Goal: Task Accomplishment & Management: Complete application form

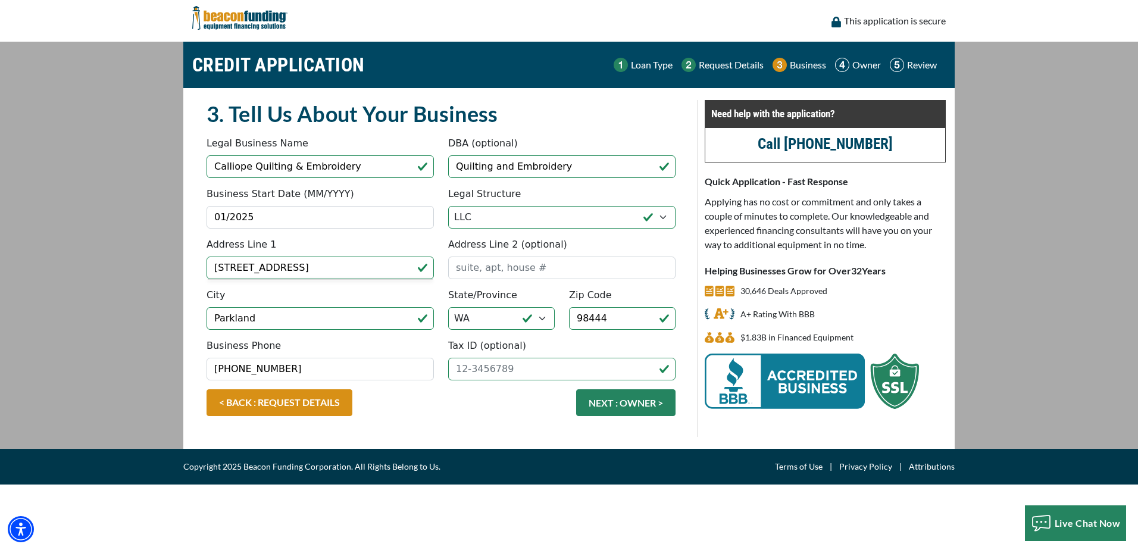
select select "2"
select select "49"
click at [643, 404] on button "NEXT : OWNER >" at bounding box center [625, 402] width 99 height 27
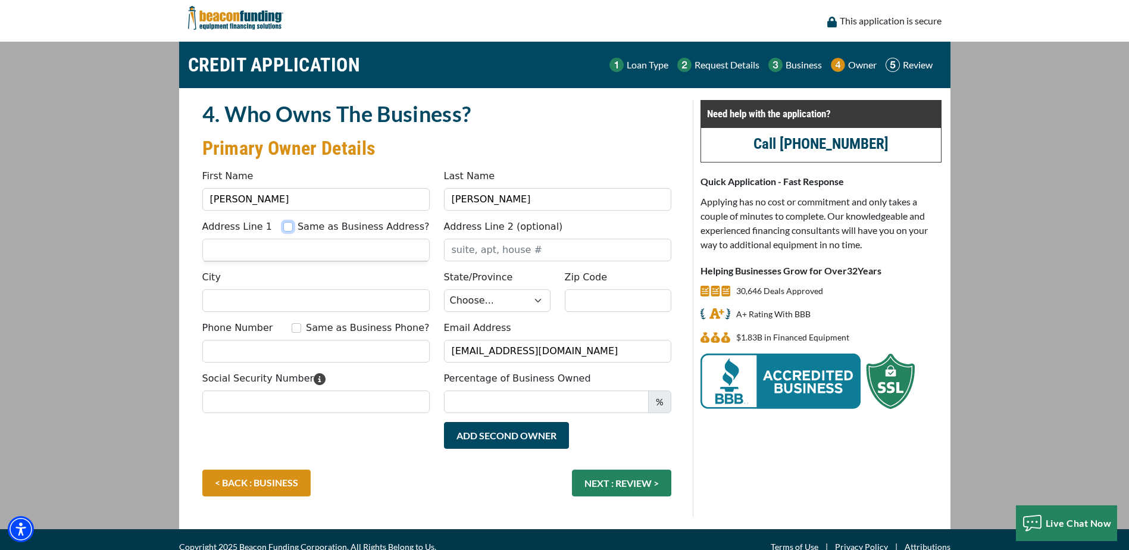
click at [293, 227] on input "Same as Business Address?" at bounding box center [288, 227] width 10 height 10
checkbox input "true"
type input "[STREET_ADDRESS]"
type input "Parkland"
select select "49"
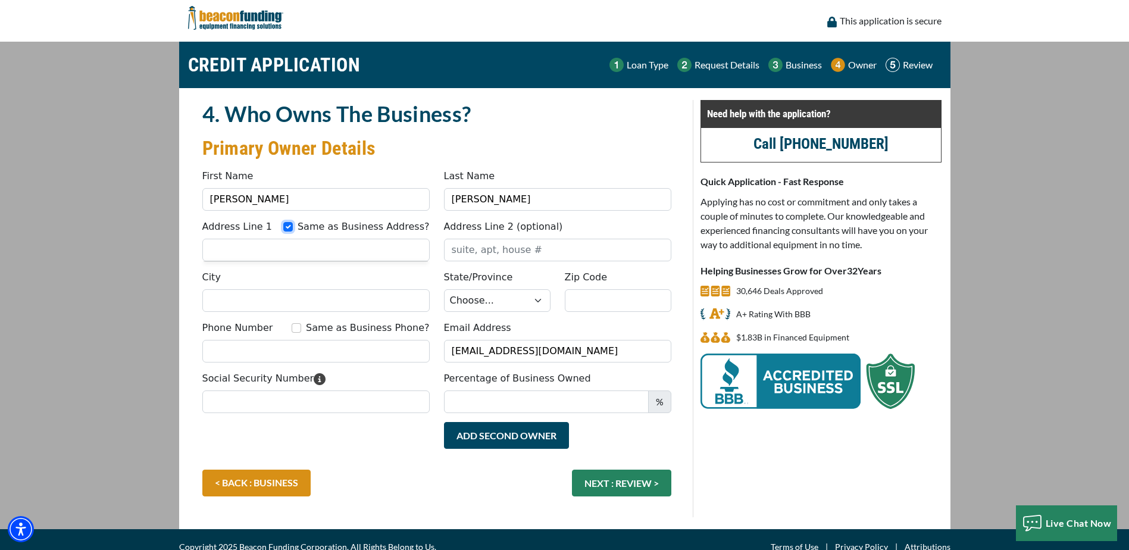
type input "98444"
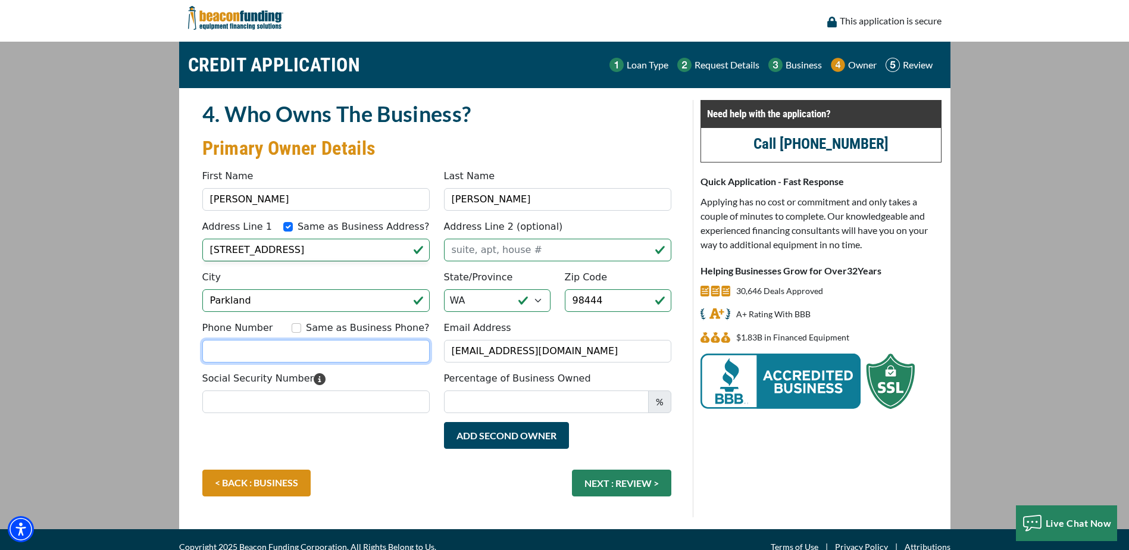
click at [275, 350] on input "Phone Number" at bounding box center [315, 351] width 227 height 23
type input "[PHONE_NUMBER]"
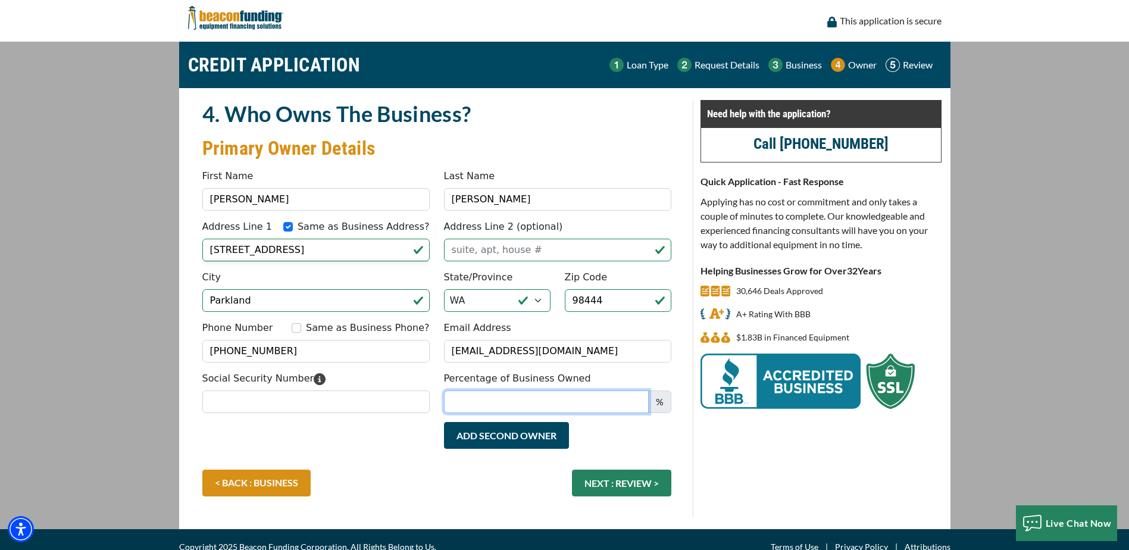
type input "Cal"
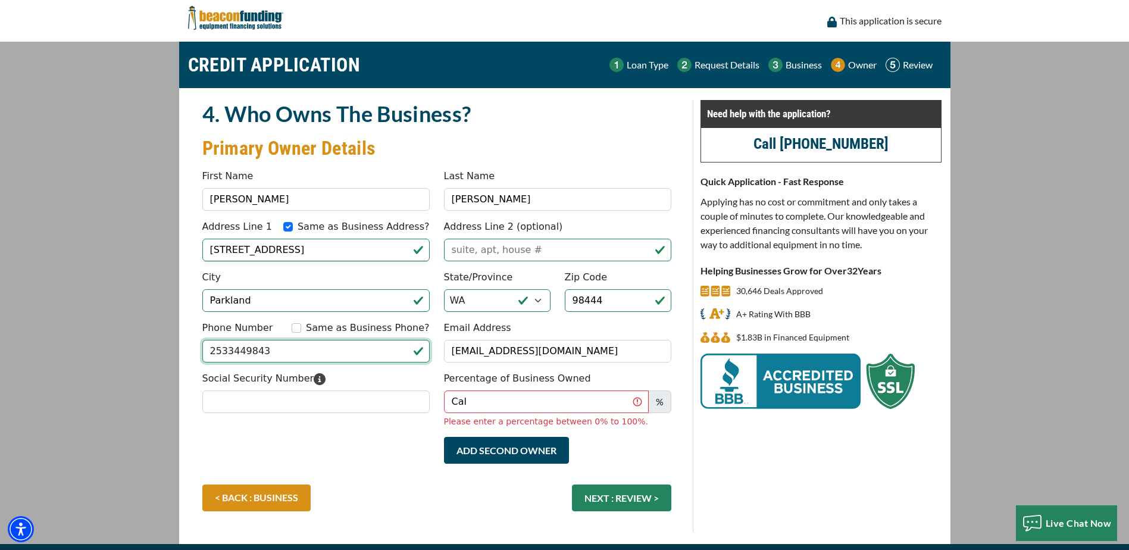
type input "[PHONE_NUMBER]"
click at [472, 400] on input "Cal" at bounding box center [546, 401] width 205 height 23
drag, startPoint x: 473, startPoint y: 401, endPoint x: 442, endPoint y: 401, distance: 31.0
click at [442, 401] on div "Percentage of Business Owned Cal % Please enter a percentage between 0% to 100%." at bounding box center [558, 399] width 242 height 57
type input "100"
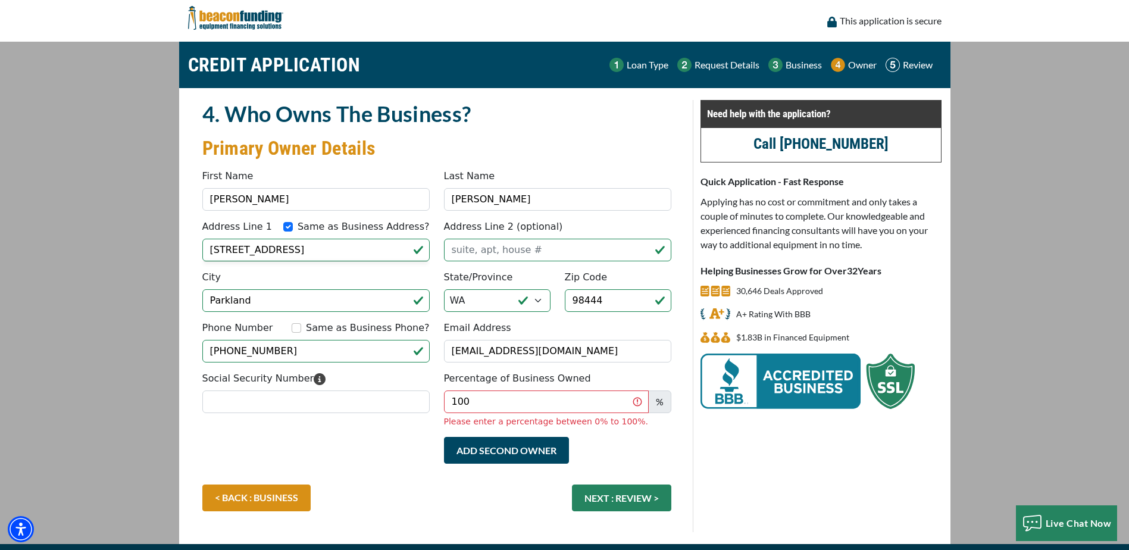
click at [389, 445] on div "Add Second Owner Remove Second Owner" at bounding box center [436, 461] width 483 height 48
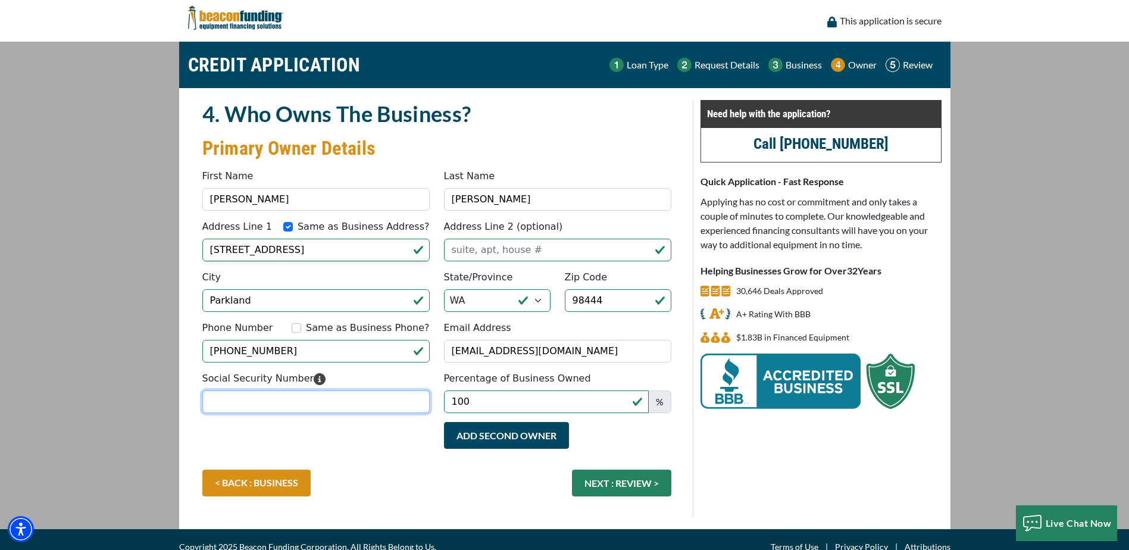
click at [274, 400] on input "Social Security Number" at bounding box center [315, 401] width 227 height 23
type input "014-62-0003"
click at [375, 455] on div "Add Second Owner Remove Second Owner" at bounding box center [436, 446] width 483 height 48
click at [642, 482] on button "NEXT : REVIEW >" at bounding box center [621, 483] width 99 height 27
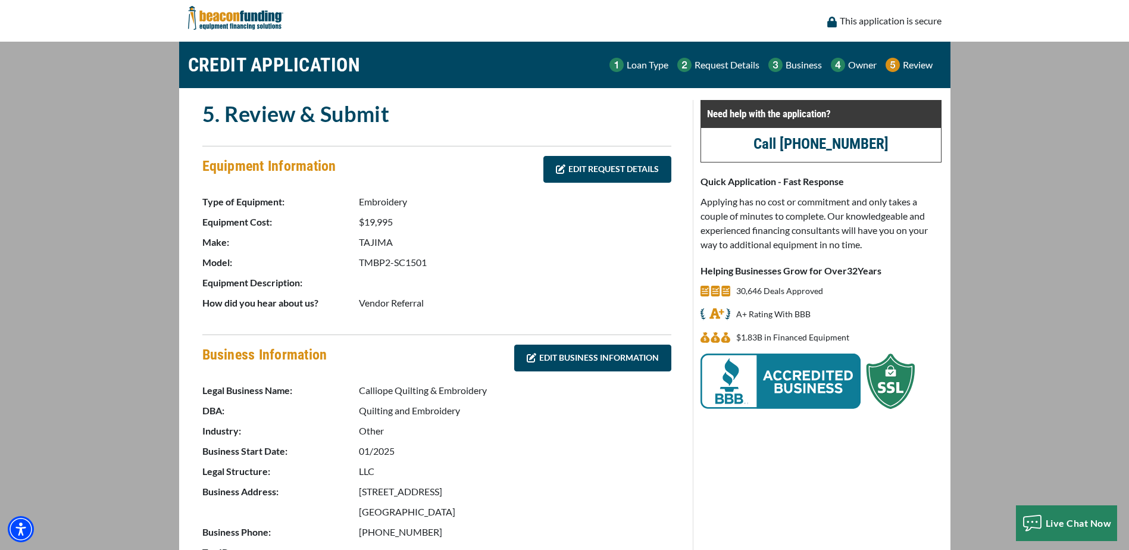
click at [576, 166] on link "EDIT REQUEST DETAILS" at bounding box center [607, 169] width 128 height 27
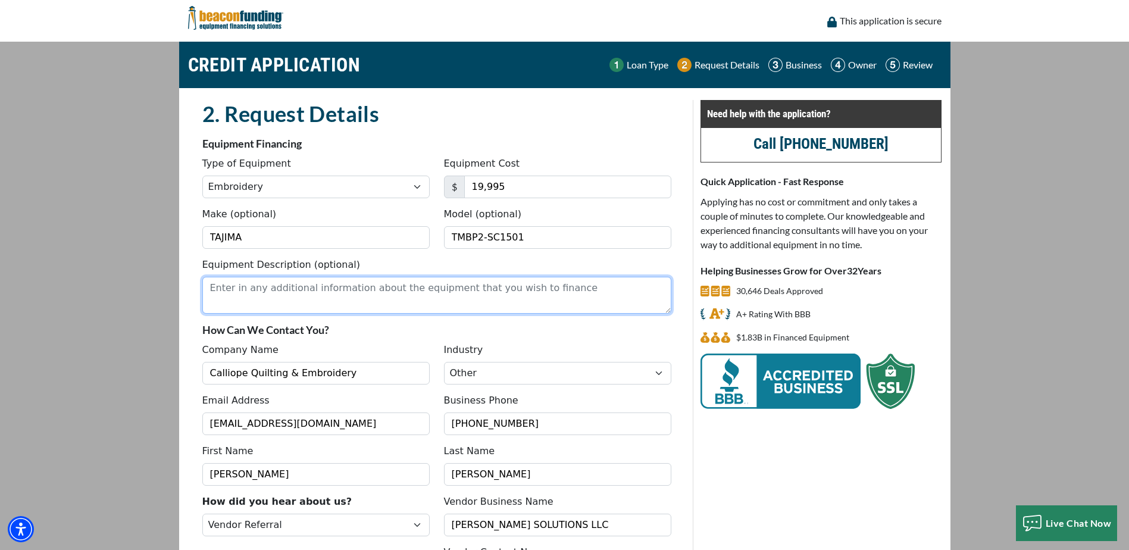
click at [226, 287] on textarea "Equipment Description (optional)" at bounding box center [436, 295] width 469 height 37
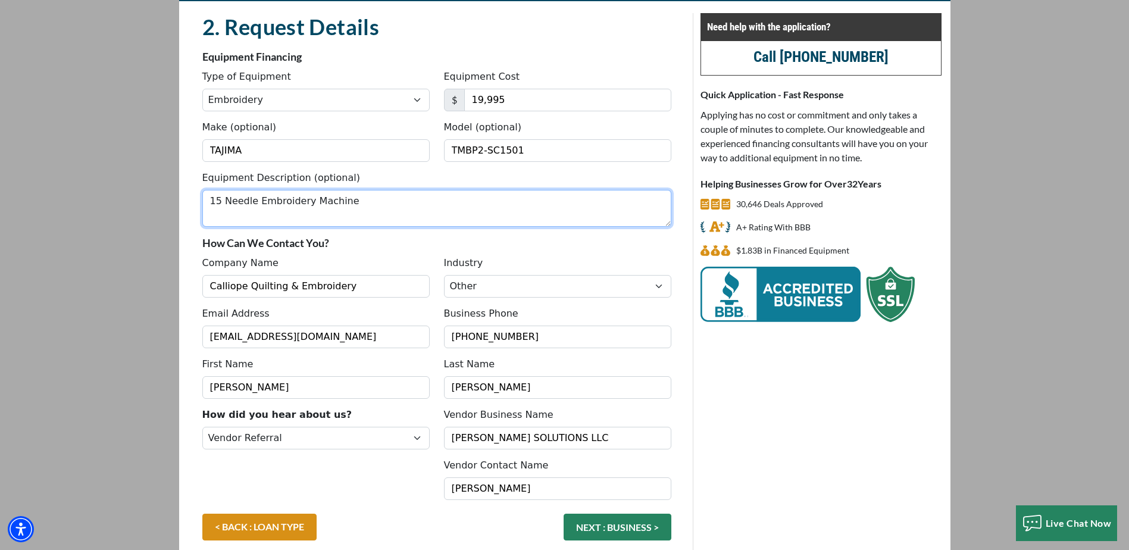
scroll to position [146, 0]
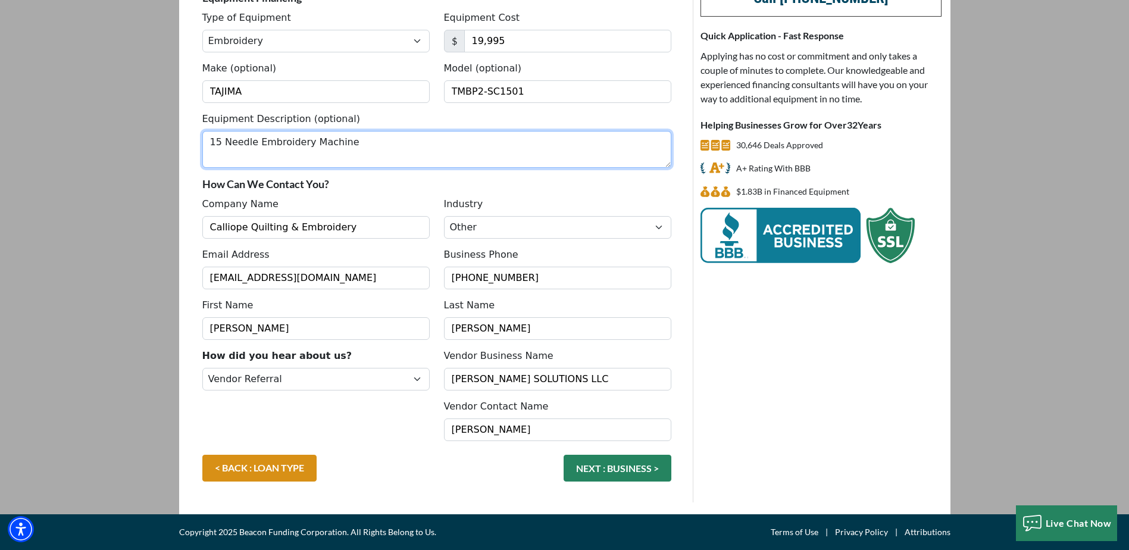
type textarea "15 Needle Embroidery Machine"
click at [608, 470] on button "NEXT : BUSINESS >" at bounding box center [618, 468] width 108 height 27
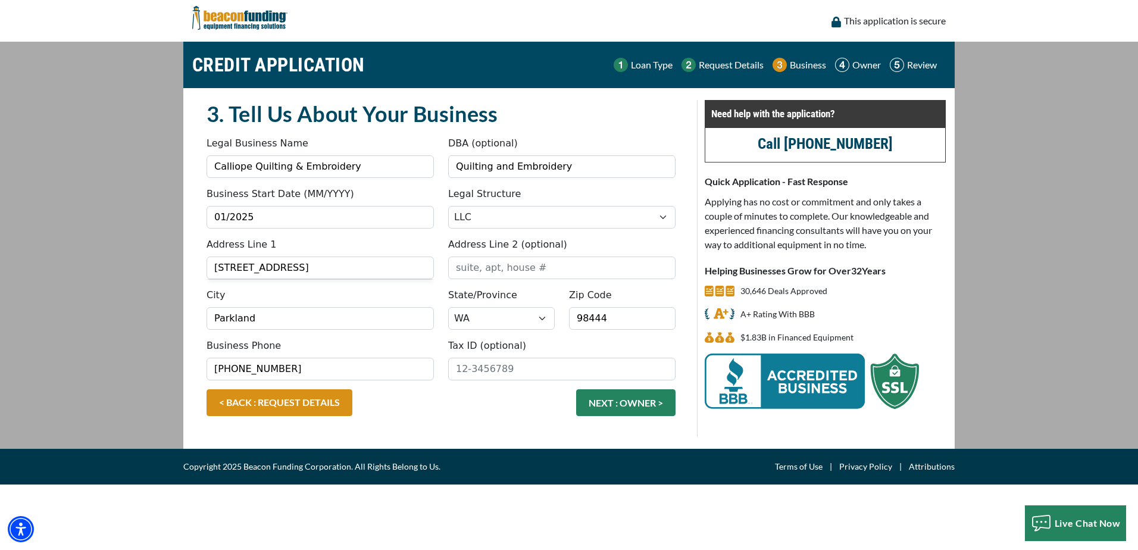
click at [615, 402] on button "NEXT : OWNER >" at bounding box center [625, 402] width 99 height 27
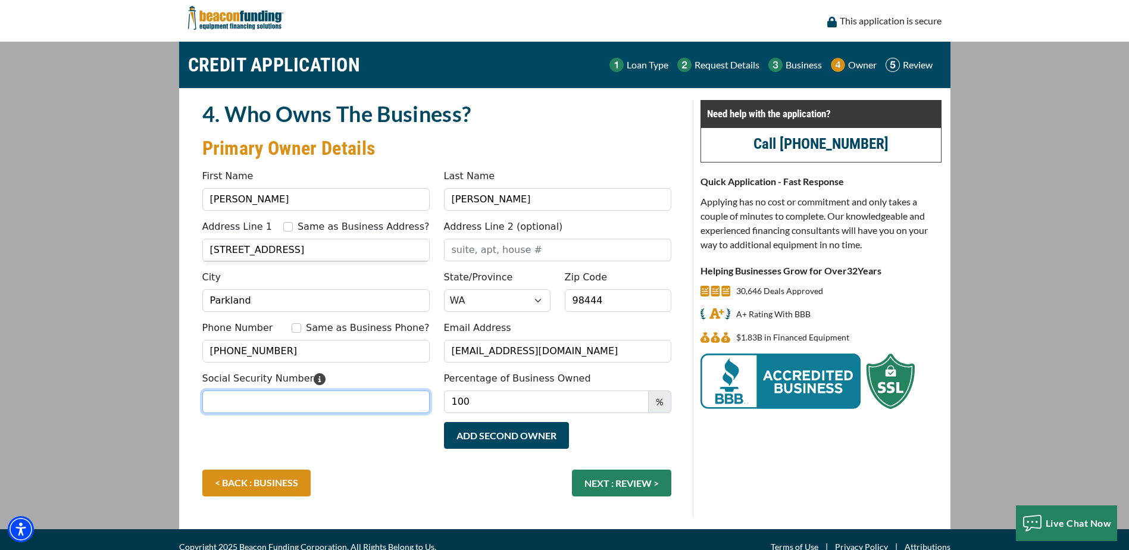
click at [233, 392] on input "Social Security Number" at bounding box center [315, 401] width 227 height 23
type input "014-62-0003"
click at [625, 484] on button "NEXT : REVIEW >" at bounding box center [621, 483] width 99 height 27
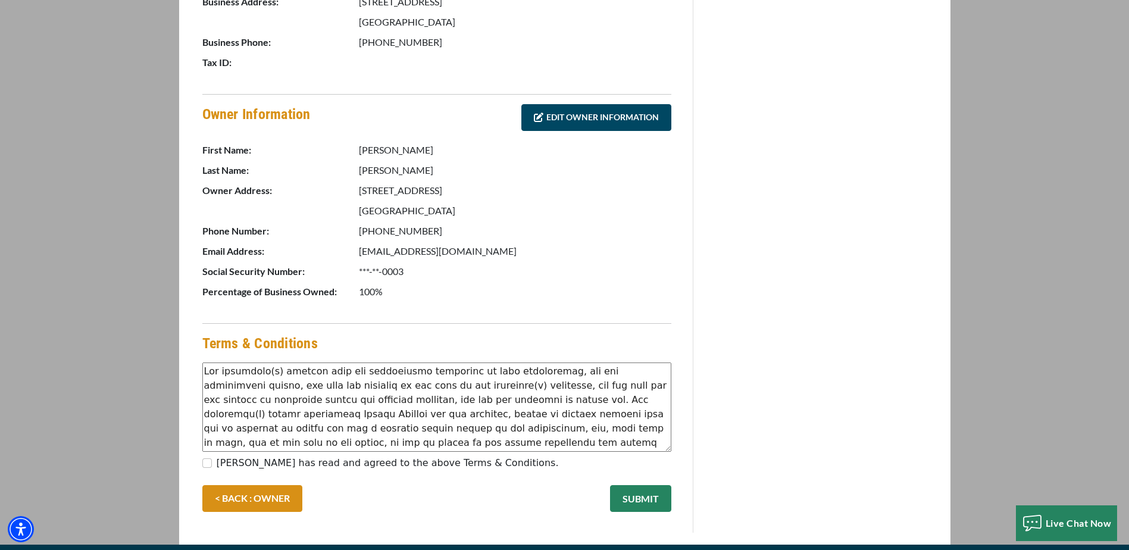
scroll to position [520, 0]
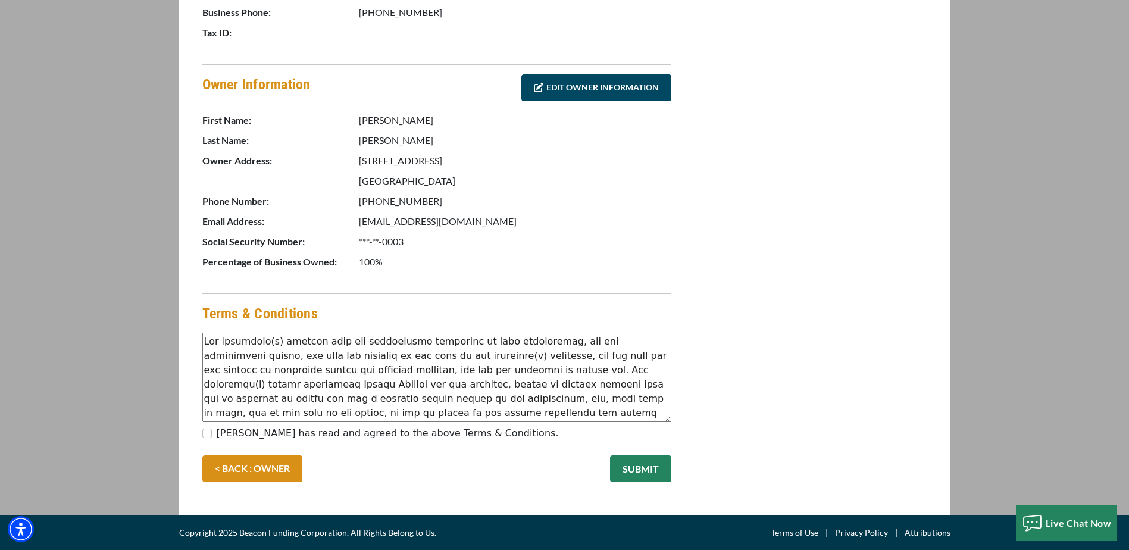
click at [212, 434] on div "[PERSON_NAME] has read and agreed to the above Terms & Conditions." at bounding box center [436, 435] width 469 height 19
click at [205, 430] on input "[PERSON_NAME] has read and agreed to the above Terms & Conditions." at bounding box center [207, 434] width 10 height 10
checkbox input "true"
click at [650, 469] on button "SUBMIT" at bounding box center [640, 468] width 61 height 27
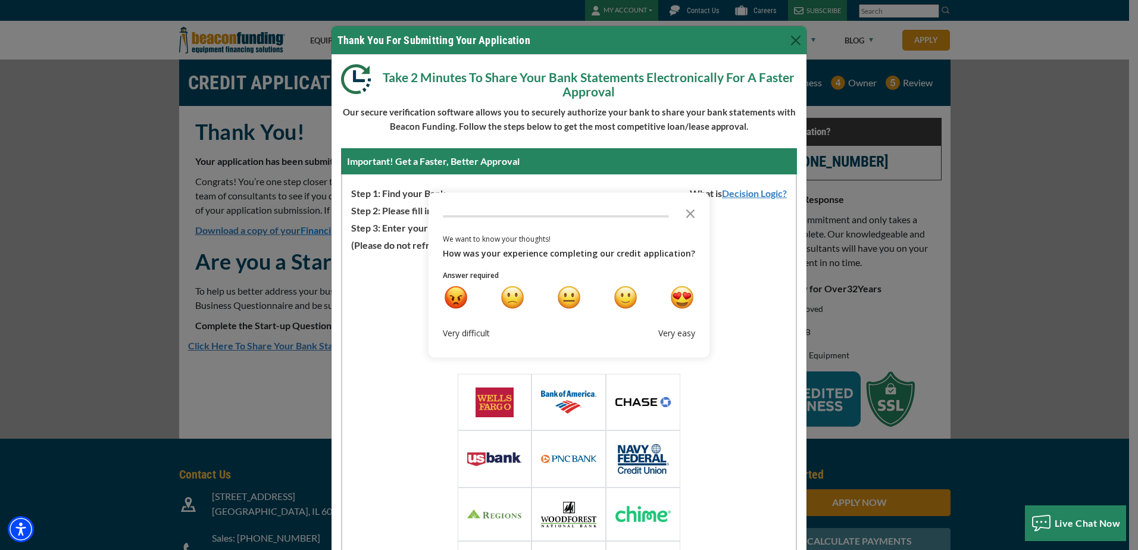
click at [640, 405] on img at bounding box center [642, 402] width 55 height 10
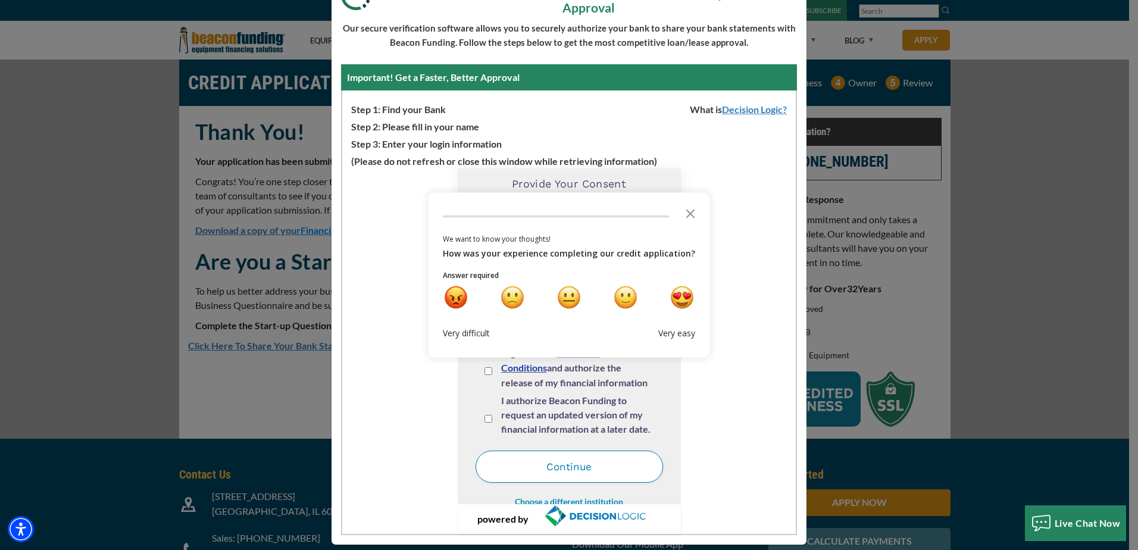
scroll to position [96, 0]
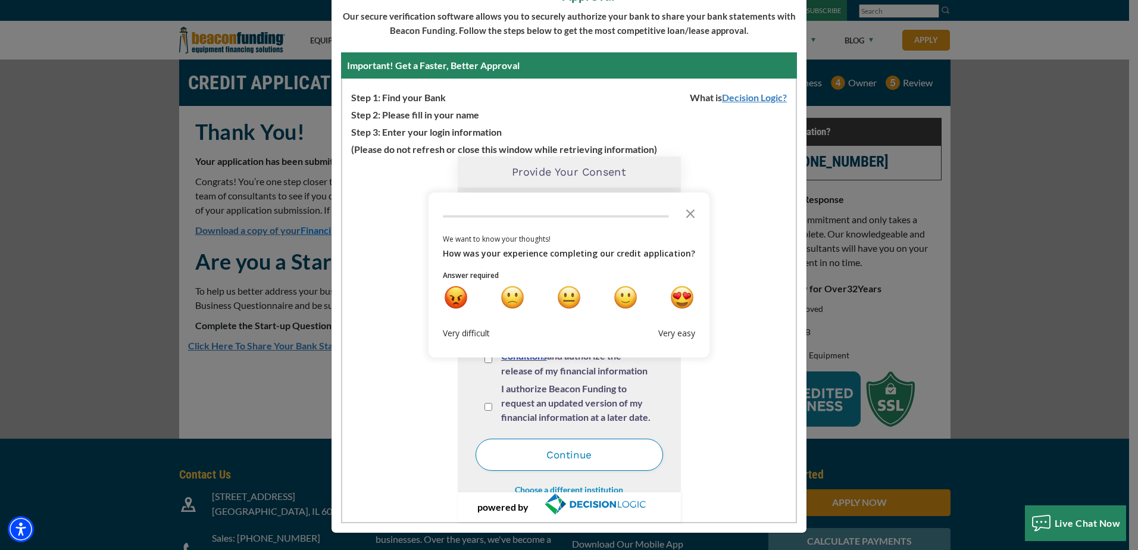
click at [685, 215] on icon "Close the survey" at bounding box center [691, 213] width 24 height 24
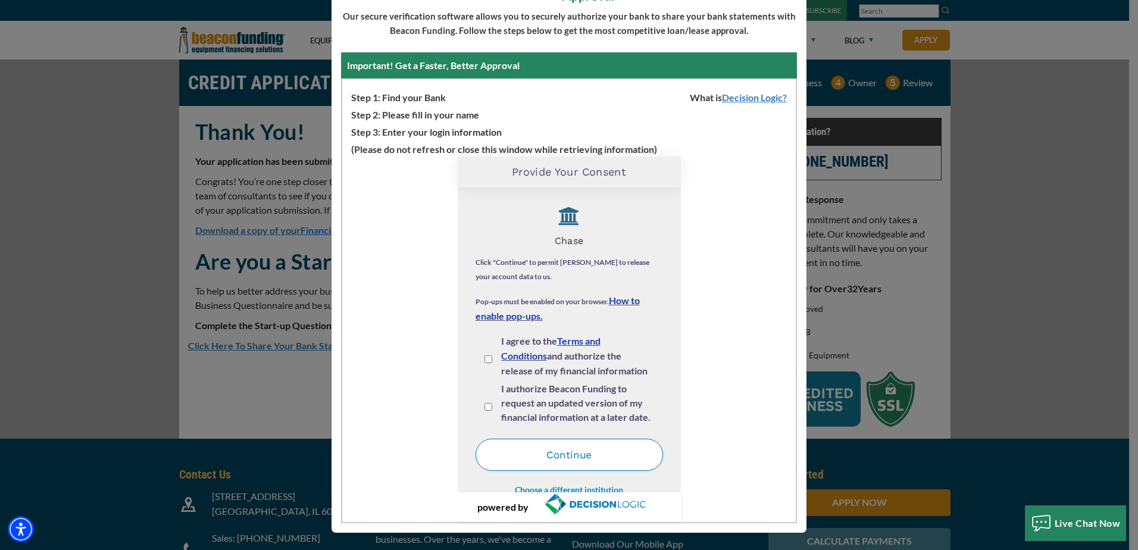
click at [484, 362] on input "I agree to the Terms and Conditions and authorize the release of my financial i…" at bounding box center [488, 359] width 8 height 8
checkbox input "true"
click at [484, 408] on input "I authorize Beacon Funding to request an updated version of my financial inform…" at bounding box center [488, 407] width 8 height 8
checkbox input "true"
click at [555, 454] on button "Continue" at bounding box center [569, 455] width 187 height 32
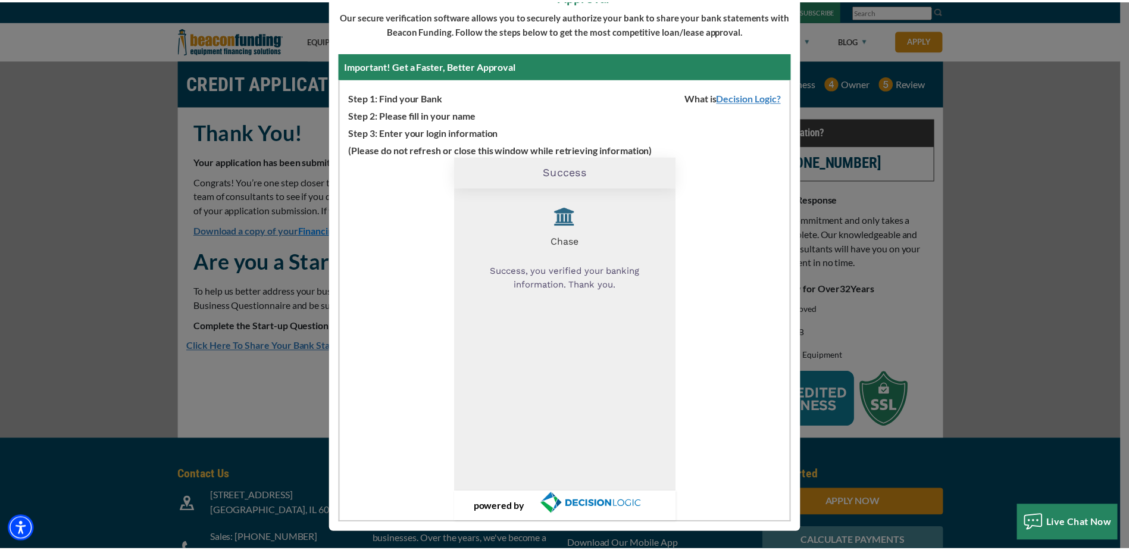
scroll to position [0, 0]
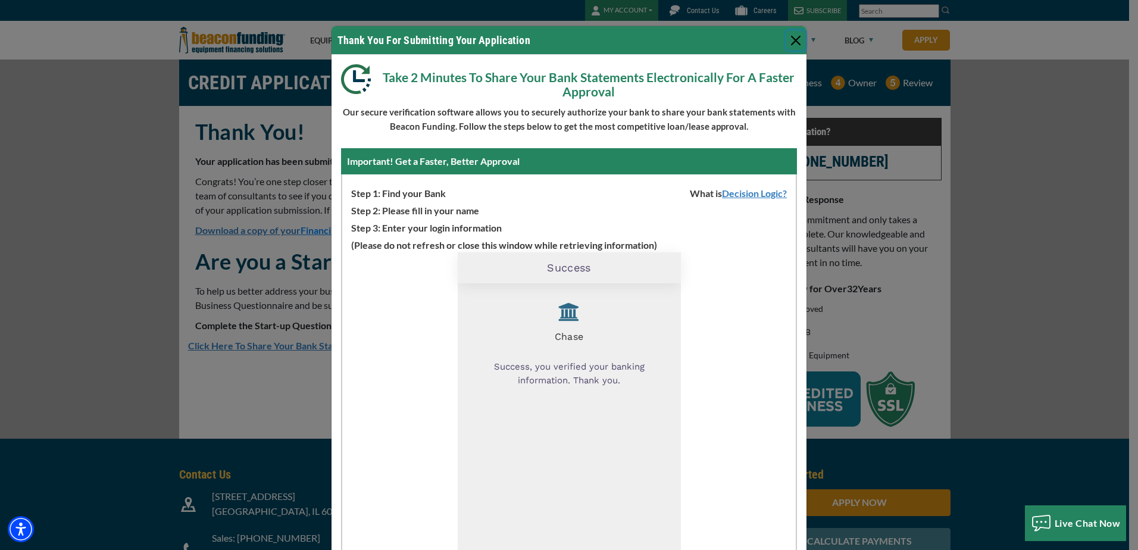
click at [787, 39] on button "Close" at bounding box center [795, 40] width 19 height 19
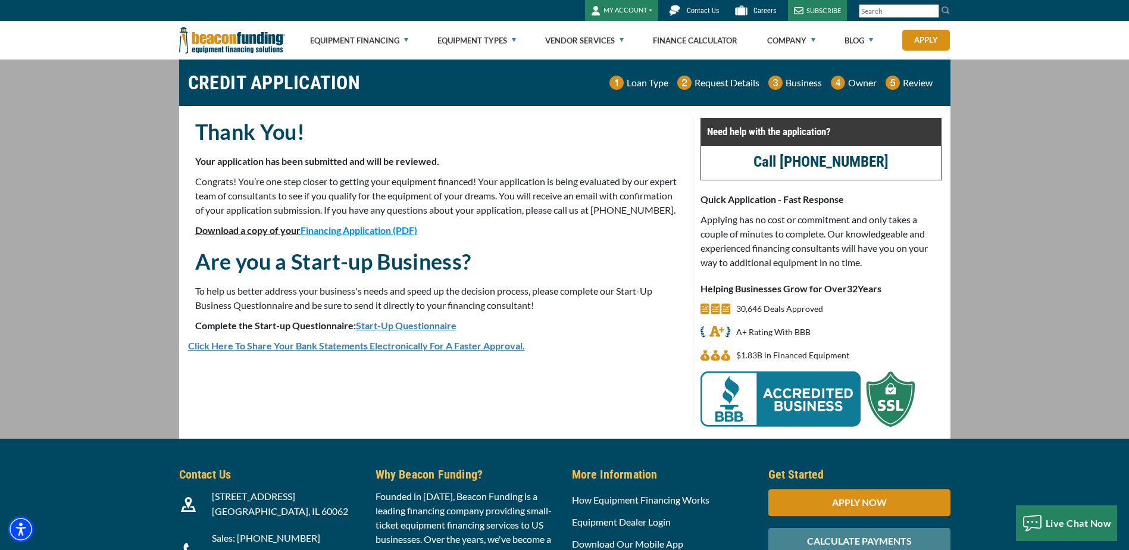
click at [347, 236] on span "Financing Application (PDF)" at bounding box center [359, 229] width 117 height 11
